Goal: Task Accomplishment & Management: Manage account settings

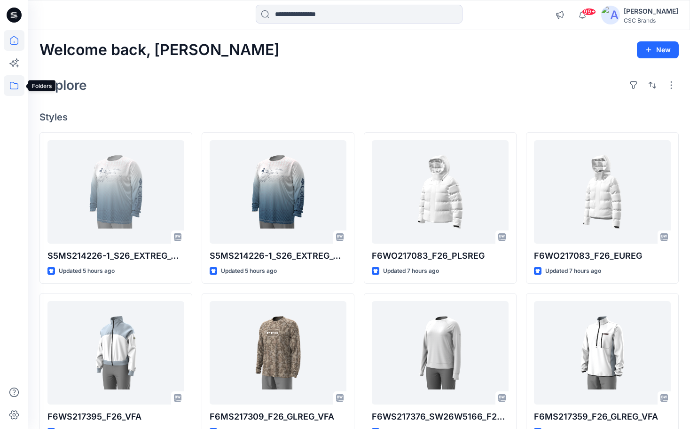
click at [13, 84] on icon at bounding box center [14, 85] width 21 height 21
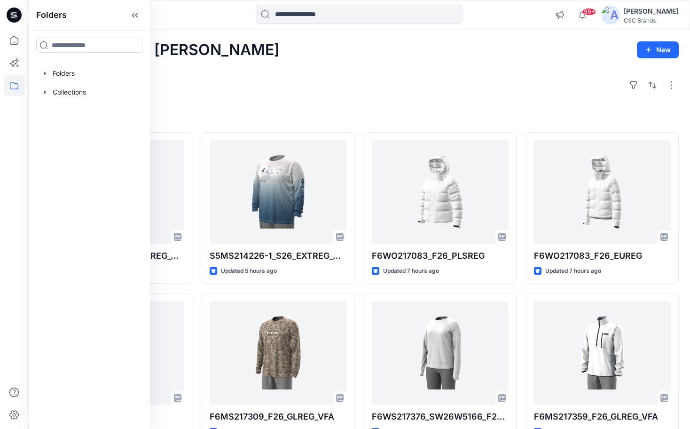
click at [259, 113] on h4 "Styles" at bounding box center [358, 116] width 639 height 11
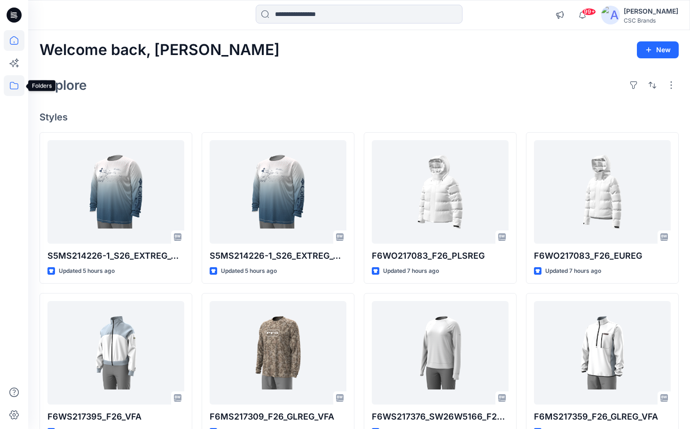
click at [12, 83] on icon at bounding box center [14, 85] width 21 height 21
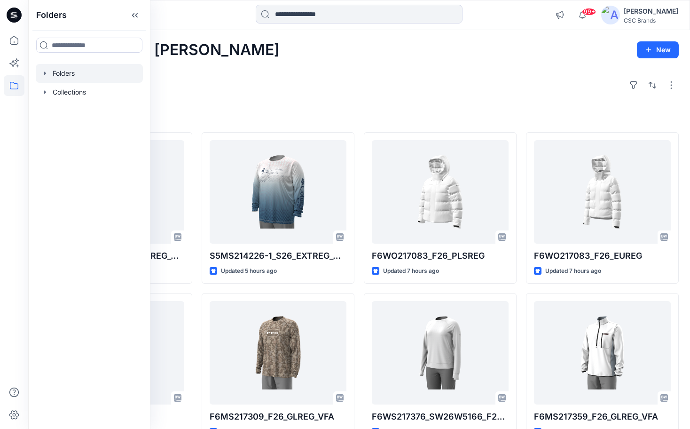
click at [71, 69] on div at bounding box center [89, 73] width 107 height 19
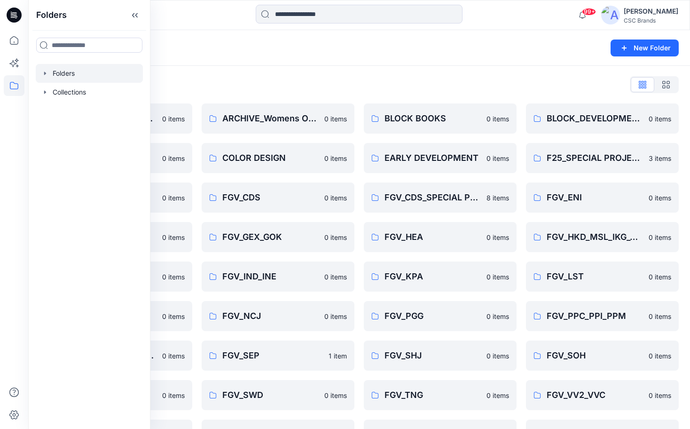
click at [286, 80] on div "Folders List" at bounding box center [358, 84] width 639 height 15
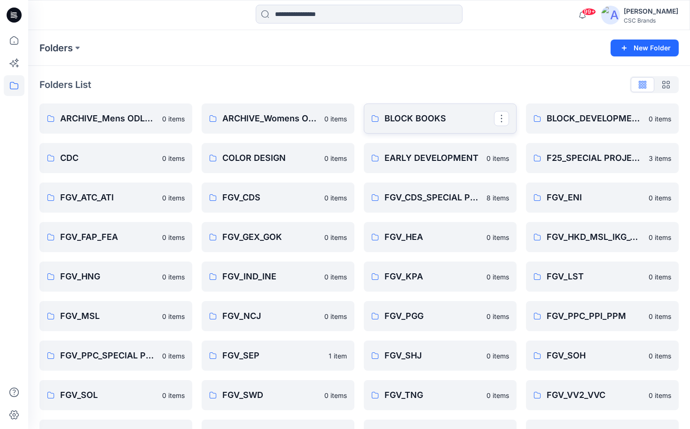
click at [410, 119] on p "BLOCK BOOKS" at bounding box center [440, 118] width 110 height 13
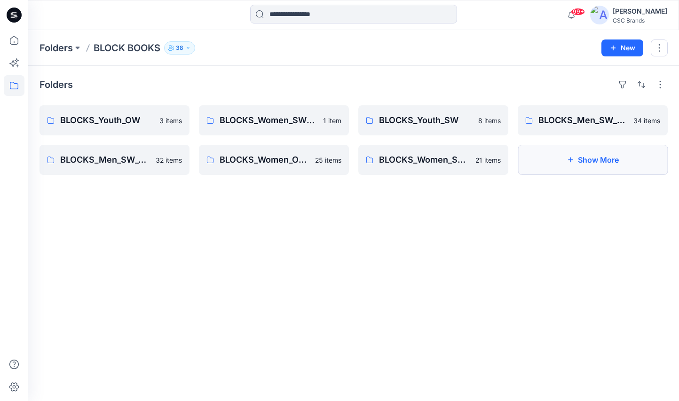
click at [612, 145] on button "Show More" at bounding box center [593, 160] width 150 height 30
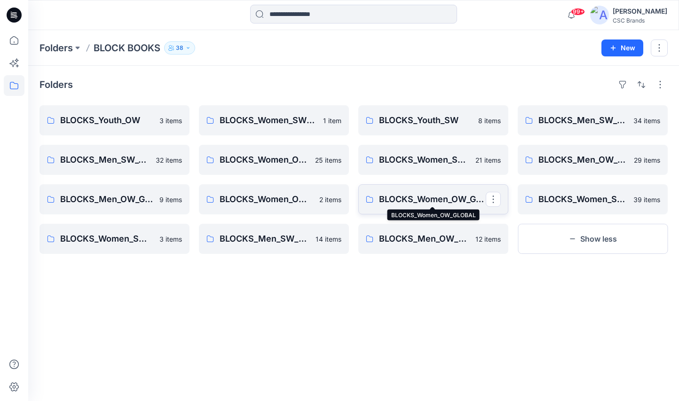
click at [424, 197] on p "BLOCKS_Women_OW_GLOBAL" at bounding box center [432, 199] width 107 height 13
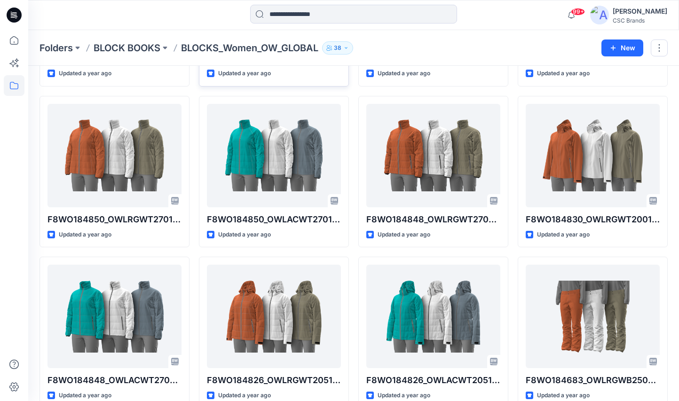
scroll to position [498, 0]
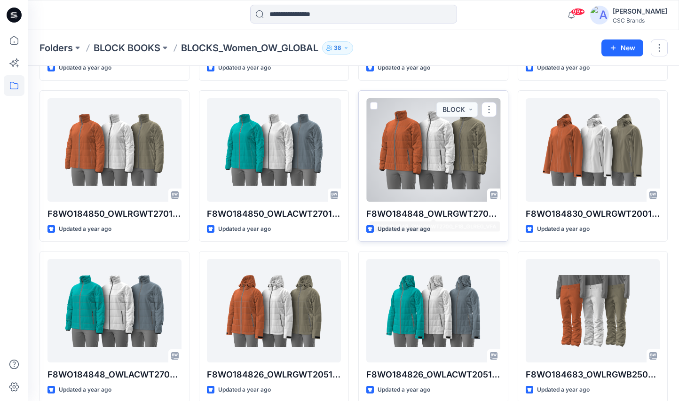
click at [439, 210] on p "F8WO184848_OWLRGWT2700_F18_GLREG_VFA" at bounding box center [433, 213] width 134 height 13
click at [445, 164] on div at bounding box center [433, 149] width 134 height 103
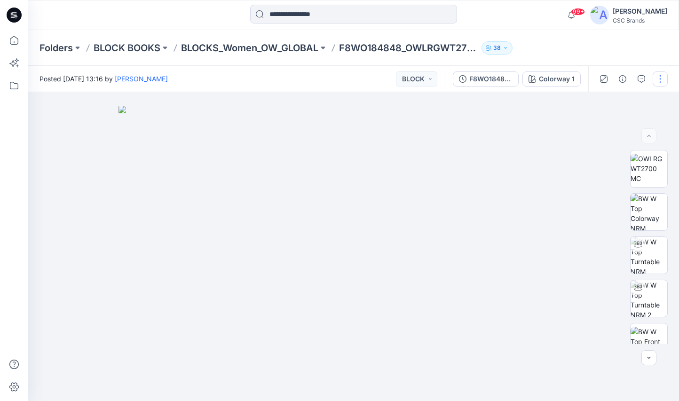
click at [659, 79] on button "button" at bounding box center [659, 78] width 15 height 15
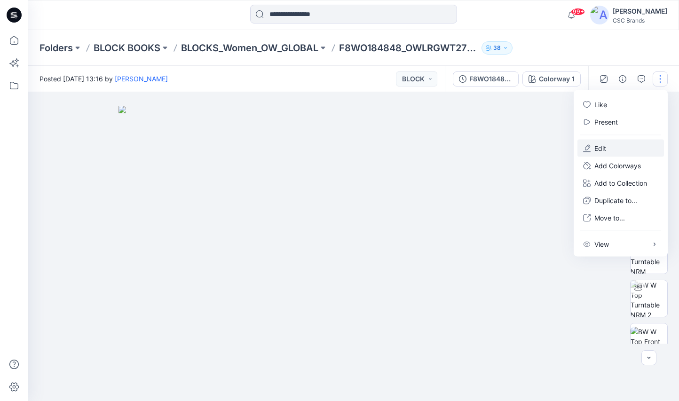
click at [589, 153] on button "Edit" at bounding box center [620, 148] width 86 height 17
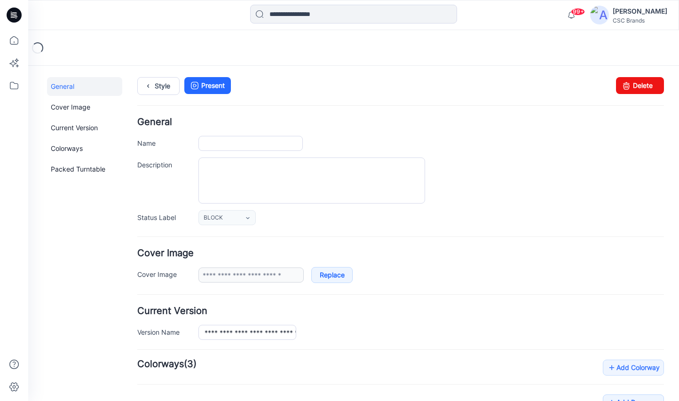
type input "**********"
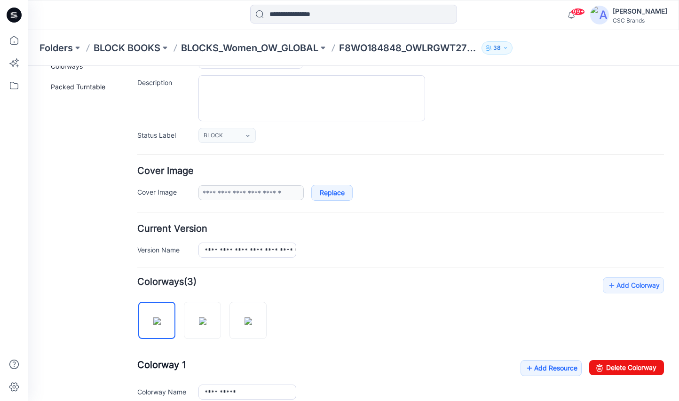
scroll to position [91, 0]
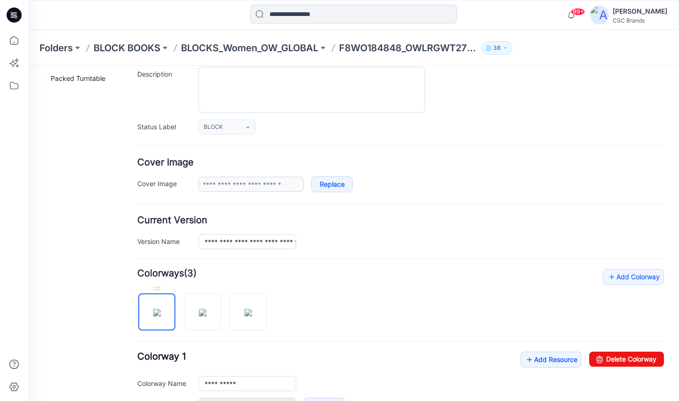
click at [151, 293] on link at bounding box center [156, 311] width 37 height 37
click at [155, 309] on img at bounding box center [157, 313] width 8 height 8
click at [375, 53] on p "F8WO184848_OWLRGWT2700_F18_GLREG_VFA" at bounding box center [408, 47] width 139 height 13
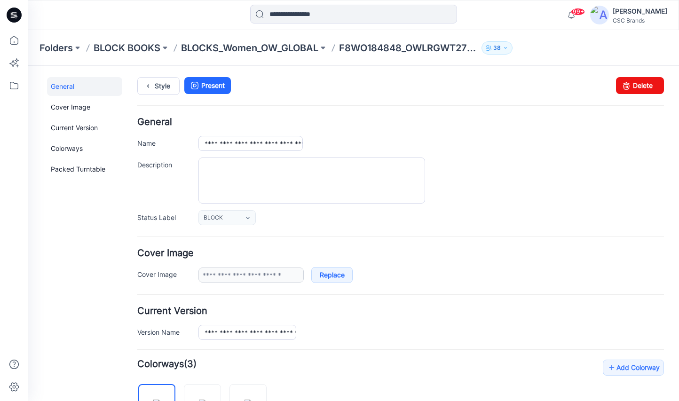
scroll to position [0, 0]
click at [169, 86] on link "Style" at bounding box center [158, 86] width 42 height 18
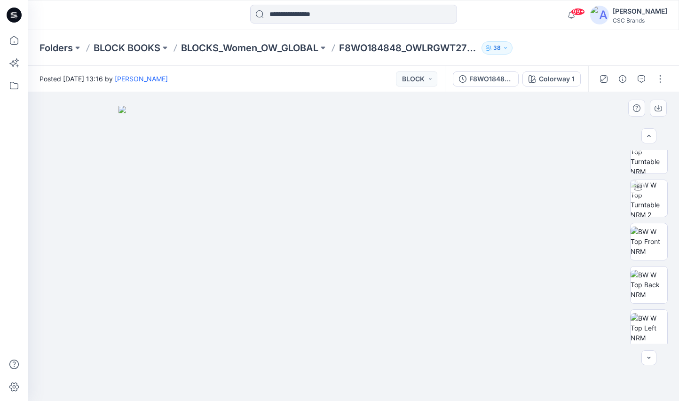
scroll to position [77, 0]
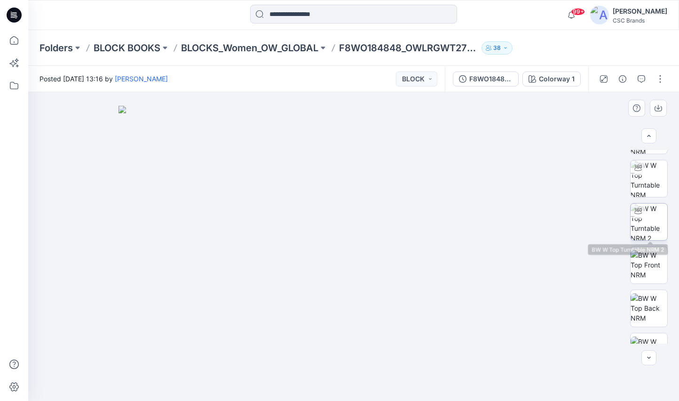
click at [644, 221] on img at bounding box center [648, 222] width 37 height 37
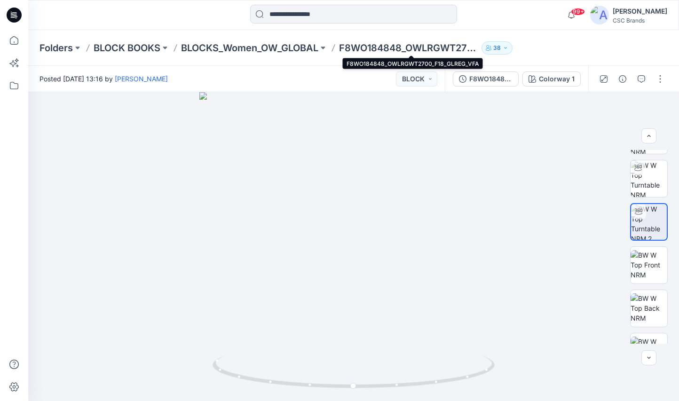
click at [445, 49] on p "F8WO184848_OWLRGWT2700_F18_GLREG_VFA" at bounding box center [408, 47] width 139 height 13
click at [476, 48] on p "F8WO184848_OWLRGWT2700_F18_GLREG_VFA" at bounding box center [408, 47] width 139 height 13
click at [471, 51] on p "F8WO184848_OWLRGWT2700_F18_GLREG_VFA" at bounding box center [408, 47] width 139 height 13
click at [453, 40] on div "Folders BLOCK BOOKS BLOCKS_Women_OW_GLOBAL F8WO184848_OWLRGWT2700_F18_GLREG_VFA…" at bounding box center [353, 48] width 651 height 36
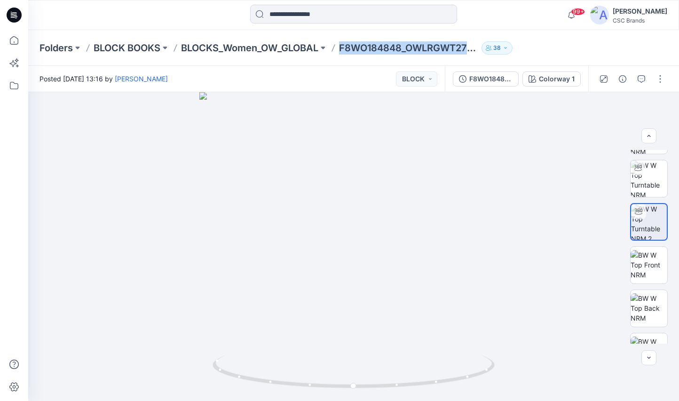
click at [453, 40] on div "Folders BLOCK BOOKS BLOCKS_Women_OW_GLOBAL F8WO184848_OWLRGWT2700_F18_GLREG_VFA…" at bounding box center [353, 48] width 651 height 36
click at [647, 354] on icon "button" at bounding box center [649, 358] width 8 height 8
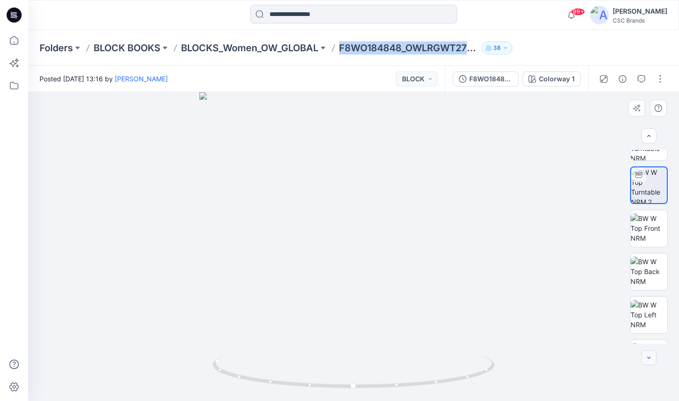
click at [647, 354] on icon "button" at bounding box center [649, 358] width 8 height 8
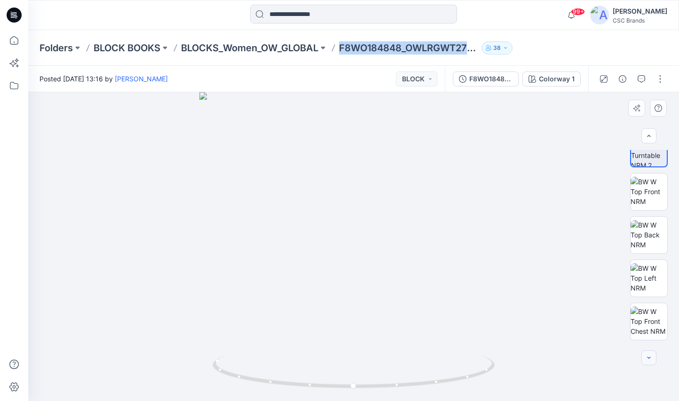
click at [647, 354] on icon "button" at bounding box center [649, 358] width 8 height 8
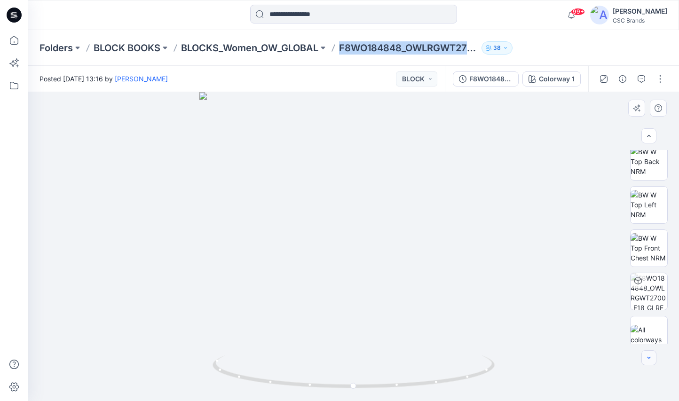
click at [647, 354] on icon "button" at bounding box center [649, 358] width 8 height 8
click at [647, 354] on div at bounding box center [648, 357] width 15 height 15
click at [651, 140] on button "button" at bounding box center [648, 135] width 15 height 15
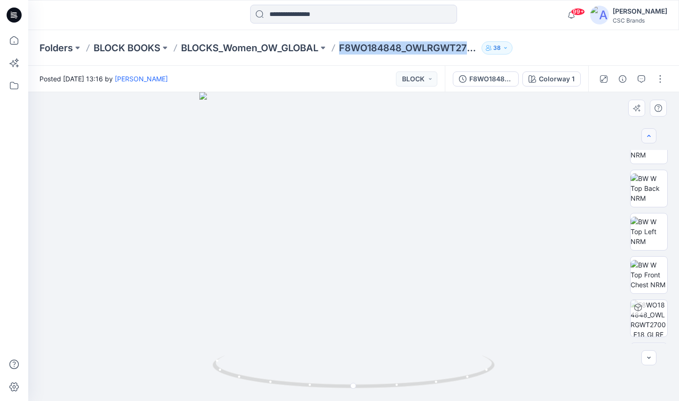
click at [651, 140] on button "button" at bounding box center [648, 135] width 15 height 15
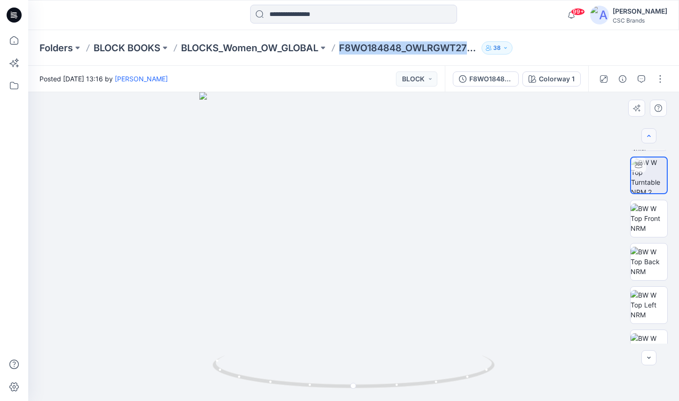
click at [651, 140] on button "button" at bounding box center [648, 135] width 15 height 15
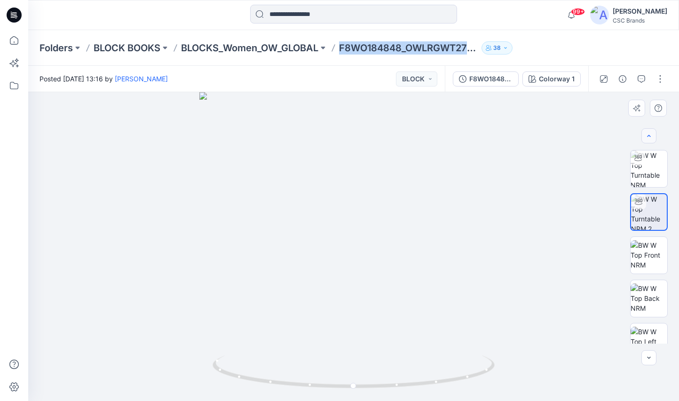
click at [651, 140] on button "button" at bounding box center [648, 135] width 15 height 15
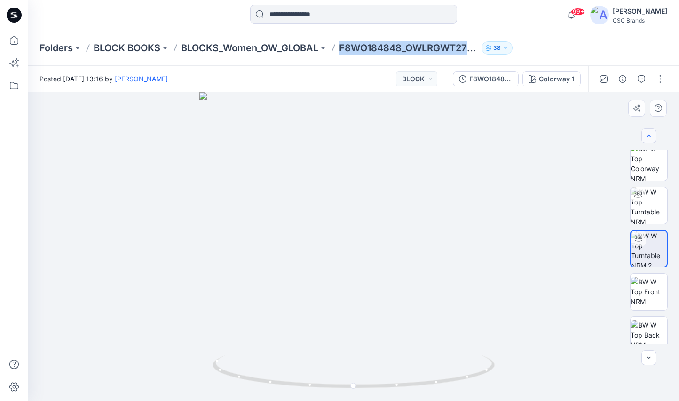
click at [651, 140] on button "button" at bounding box center [648, 135] width 15 height 15
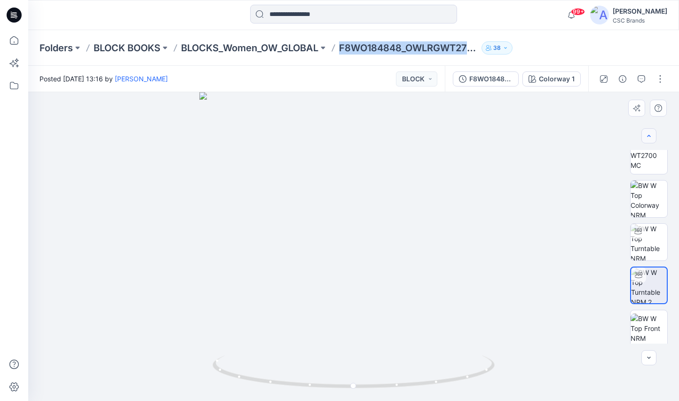
click at [651, 140] on button "button" at bounding box center [648, 135] width 15 height 15
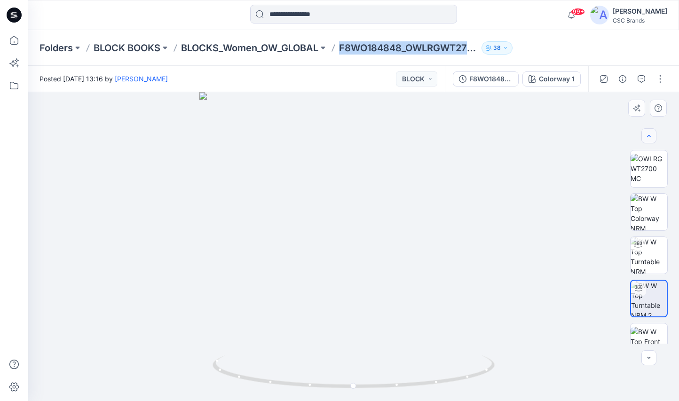
click at [651, 140] on div at bounding box center [648, 135] width 15 height 15
click at [647, 166] on img at bounding box center [648, 169] width 37 height 30
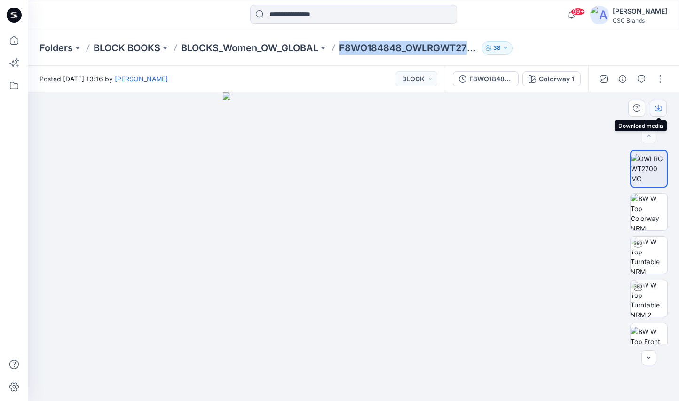
click at [657, 108] on icon "button" at bounding box center [658, 107] width 4 height 5
